Goal: Transaction & Acquisition: Subscribe to service/newsletter

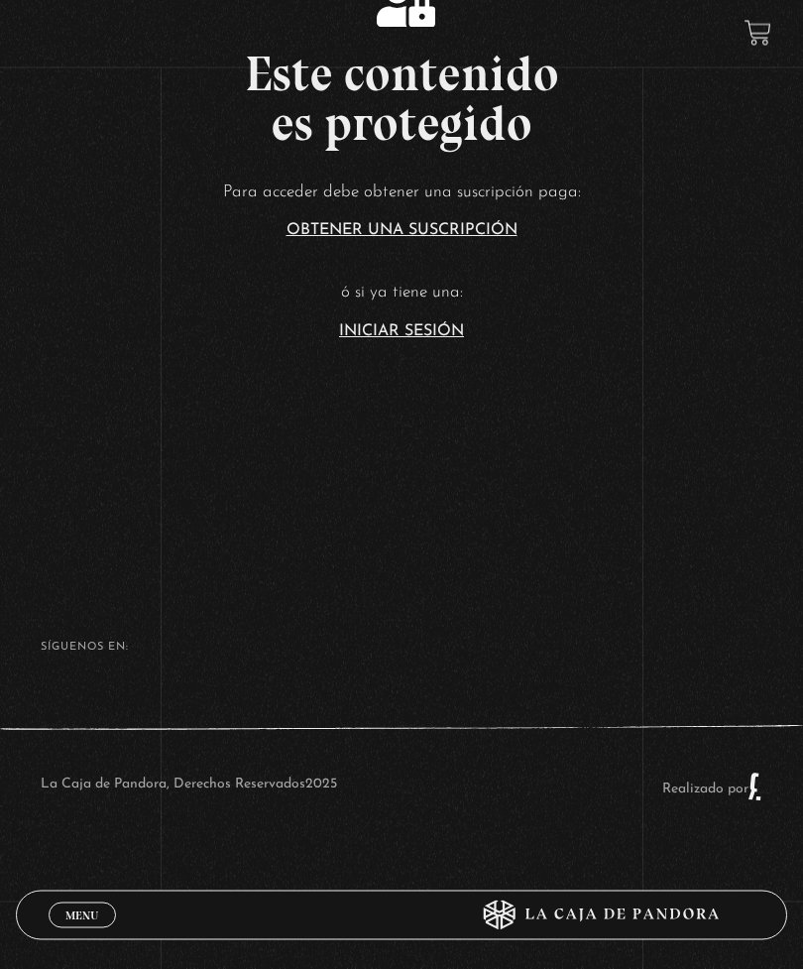
scroll to position [604, 0]
click at [93, 928] on link "Menu Cerrar" at bounding box center [82, 915] width 67 height 26
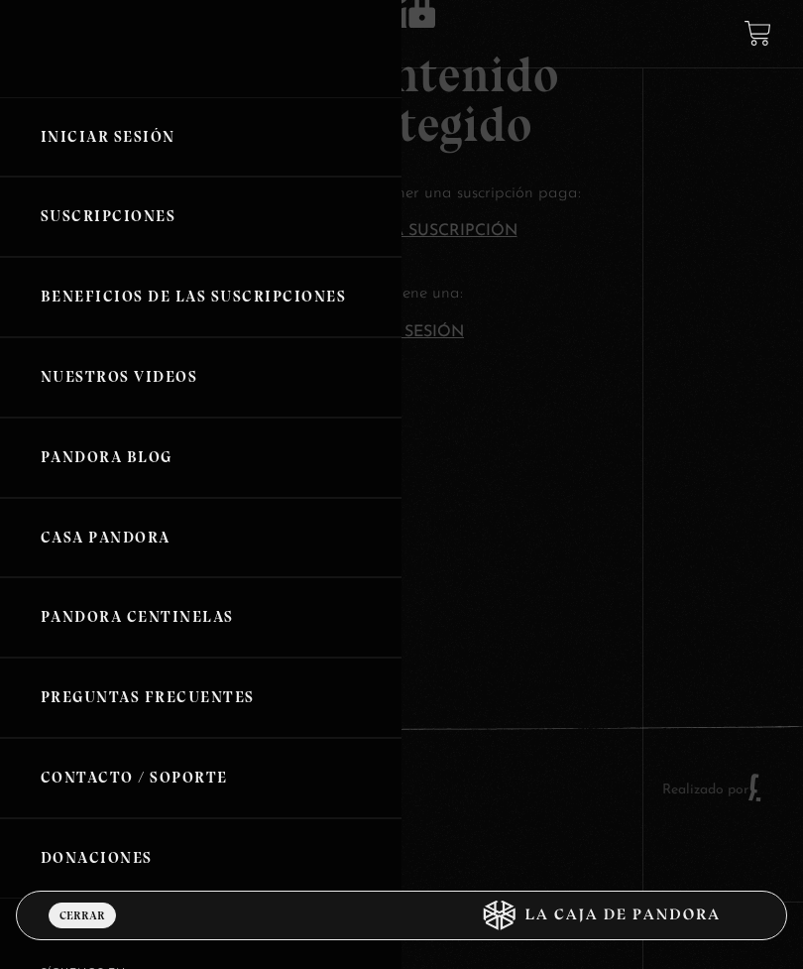
click at [593, 511] on div at bounding box center [401, 484] width 803 height 969
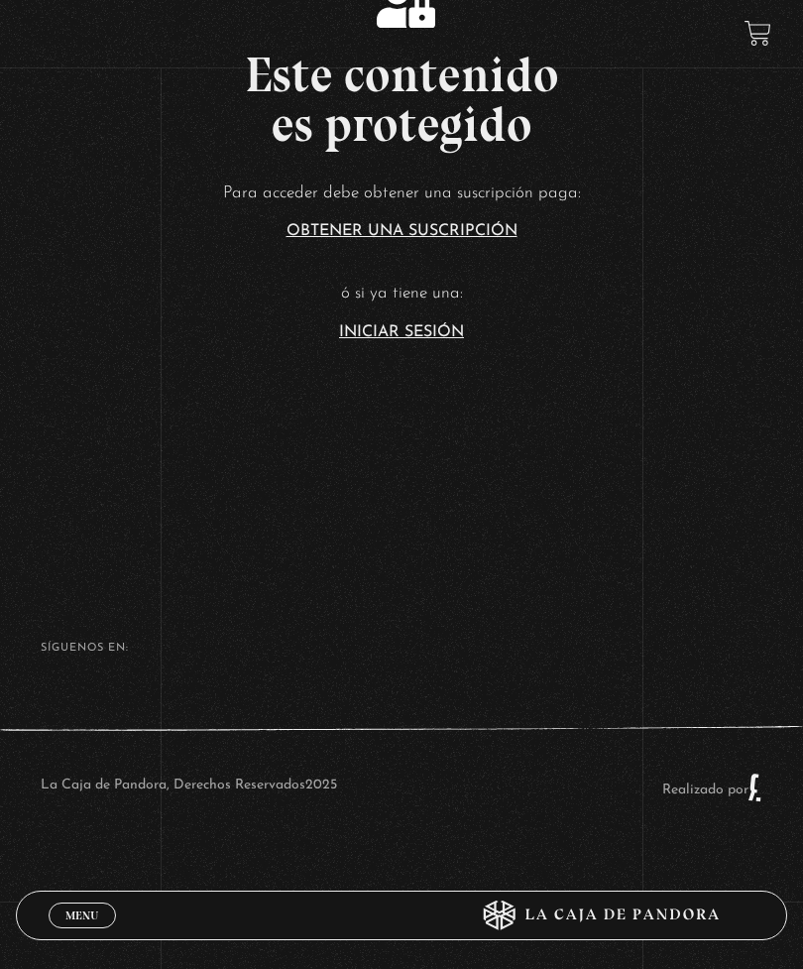
click at [431, 384] on section "Este contenido es protegido Para acceder debe obtener una suscripción paga: Obt…" at bounding box center [401, 136] width 803 height 776
click at [419, 340] on link "Iniciar Sesión" at bounding box center [401, 332] width 125 height 16
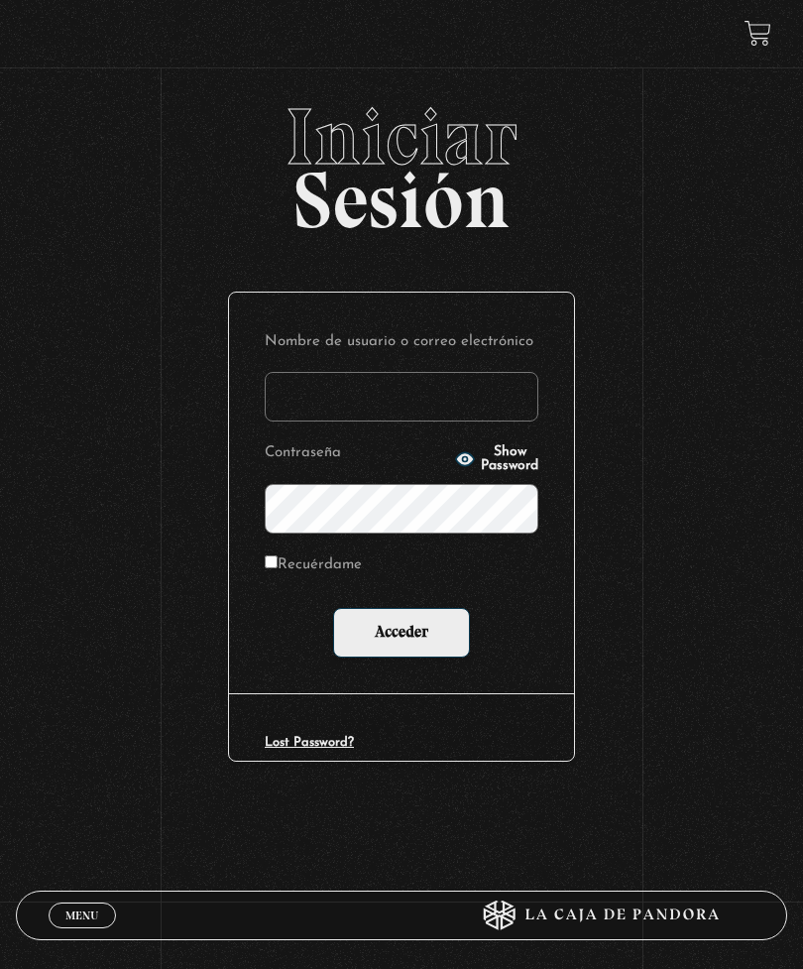
type input "baleskavb@yahoo.com"
click at [402, 637] on input "Acceder" at bounding box center [401, 633] width 137 height 50
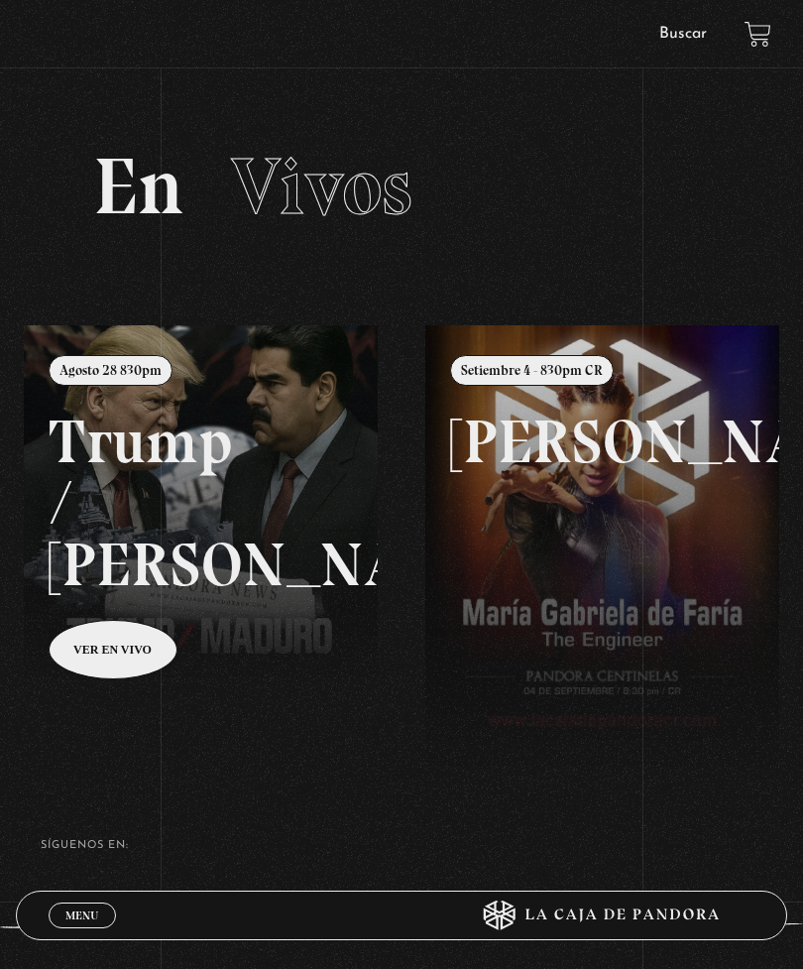
click at [61, 907] on link "Menu Cerrar" at bounding box center [82, 915] width 67 height 26
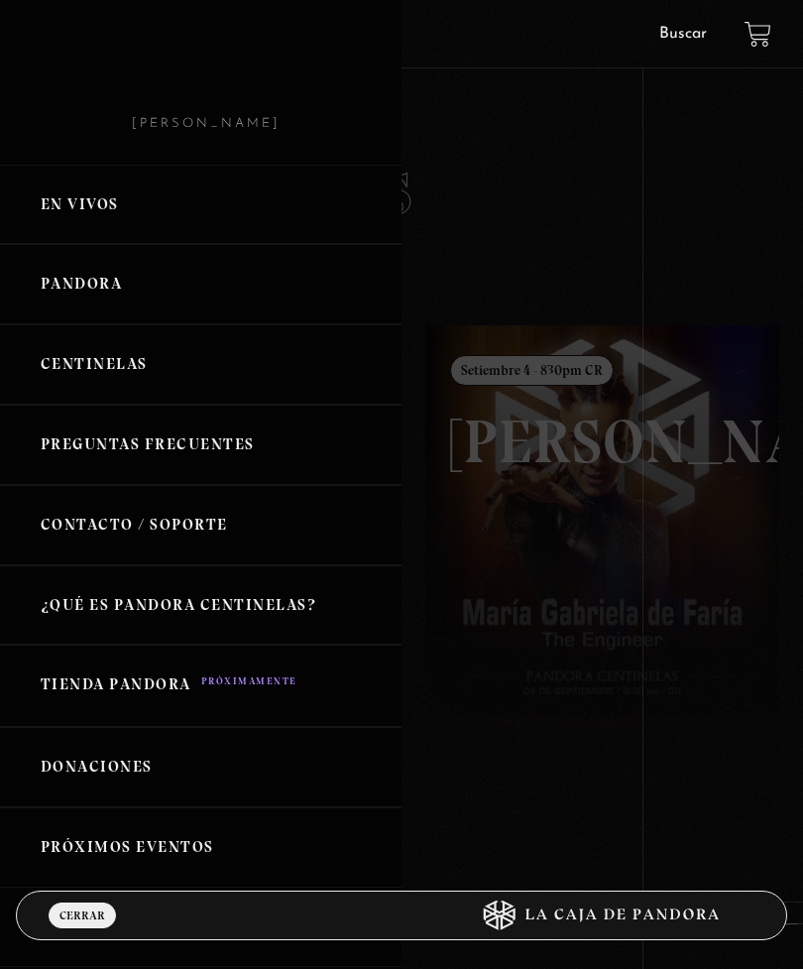
click at [83, 292] on link "Pandora" at bounding box center [201, 284] width 402 height 80
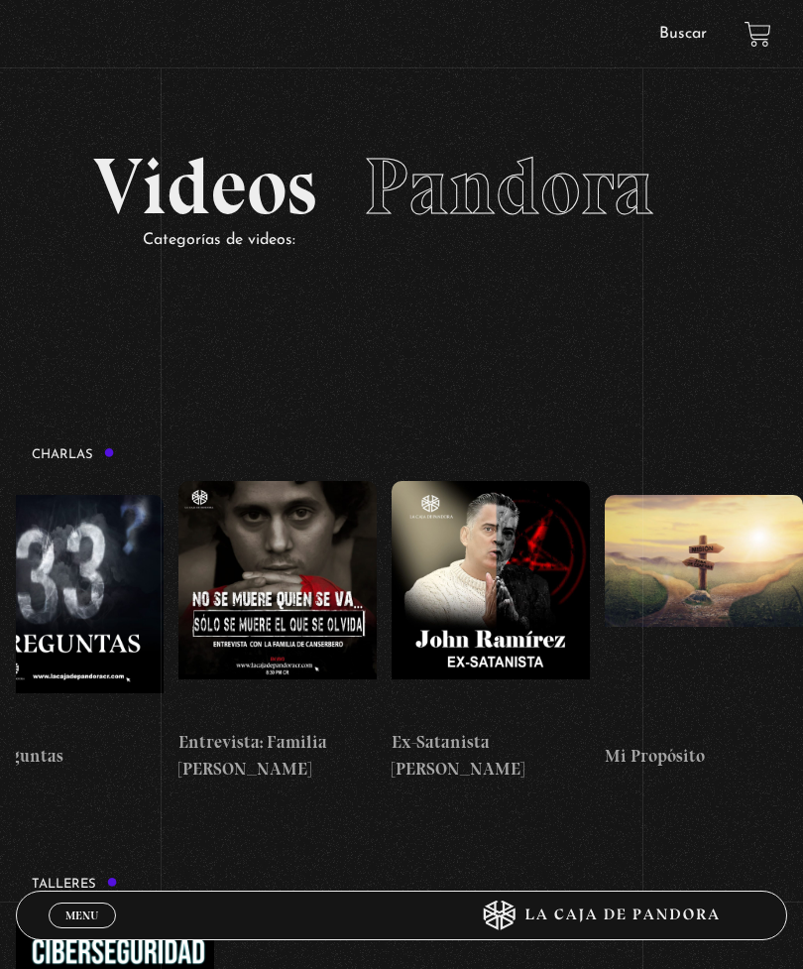
click at [694, 564] on figure at bounding box center [704, 614] width 198 height 238
